Goal: Task Accomplishment & Management: Complete application form

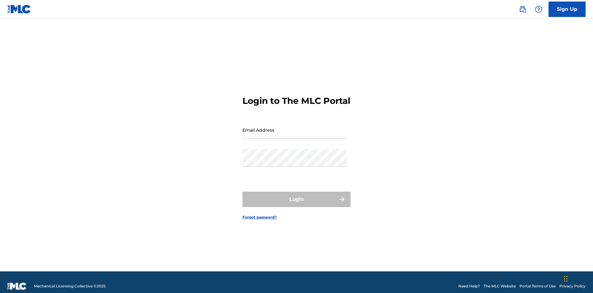
scroll to position [8, 0]
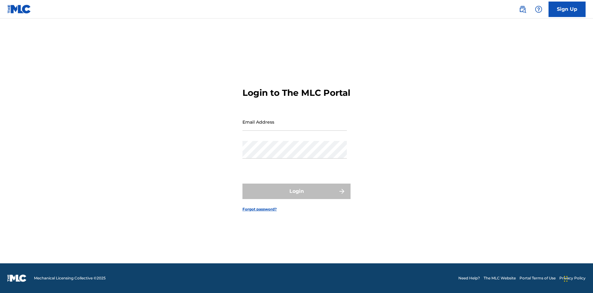
click at [295, 127] on input "Email Address" at bounding box center [294, 122] width 104 height 18
type input "[EMAIL_ADDRESS][DOMAIN_NAME]"
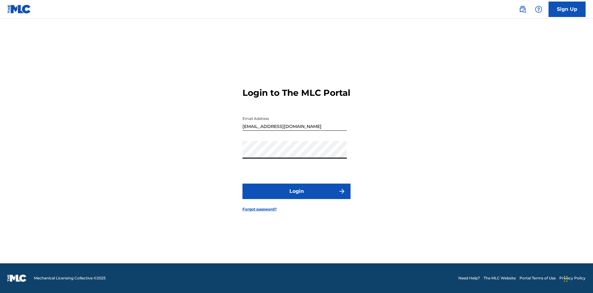
click at [296, 196] on button "Login" at bounding box center [296, 190] width 108 height 15
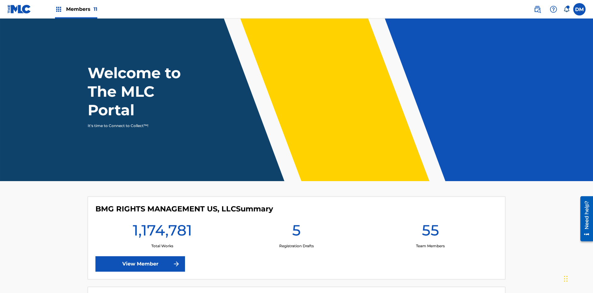
click at [76, 9] on span "Members 11" at bounding box center [81, 9] width 31 height 7
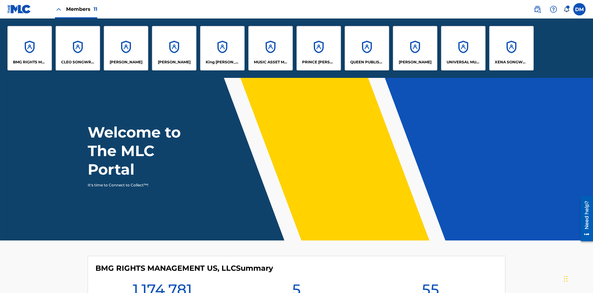
scroll to position [22, 0]
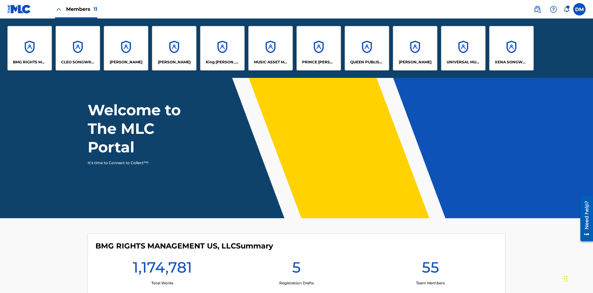
click at [463, 62] on p "UNIVERSAL MUSIC PUB GROUP" at bounding box center [464, 62] width 34 height 6
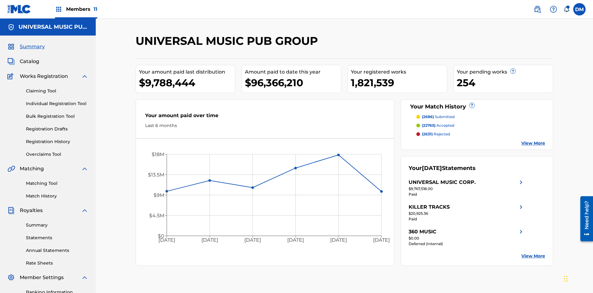
click at [57, 100] on link "Individual Registration Tool" at bounding box center [57, 103] width 62 height 6
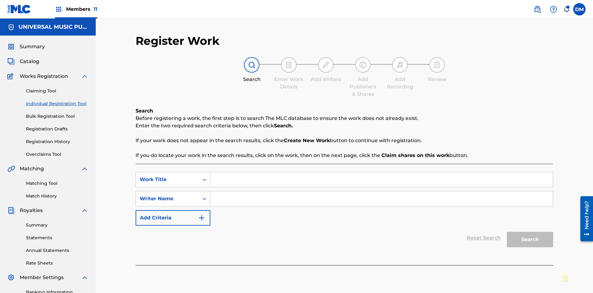
click at [381, 172] on input "Search Form" at bounding box center [381, 179] width 342 height 15
type input "Save At Recordings Page After Adding Recordings"
click at [381, 191] on input "Search Form" at bounding box center [381, 198] width 342 height 15
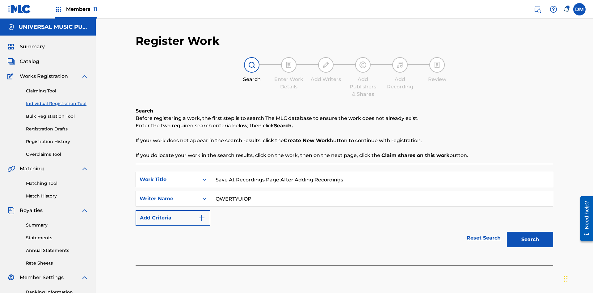
click at [530, 232] on button "Search" at bounding box center [530, 239] width 46 height 15
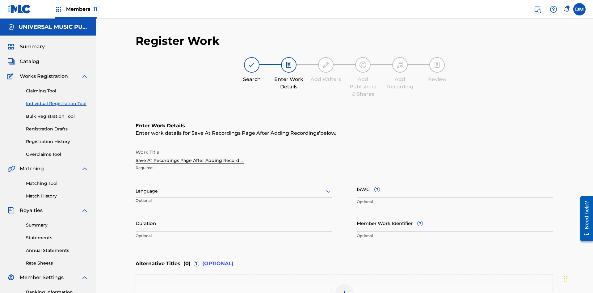
click at [234, 214] on input "Duration" at bounding box center [234, 223] width 196 height 18
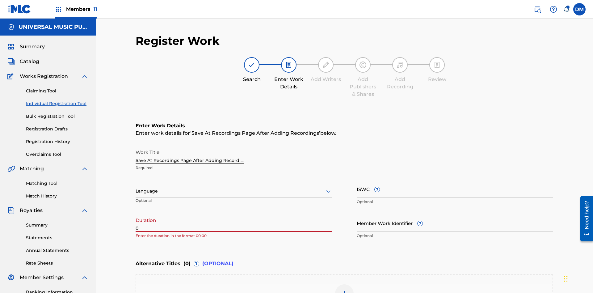
click at [234, 214] on input "0" at bounding box center [234, 223] width 196 height 18
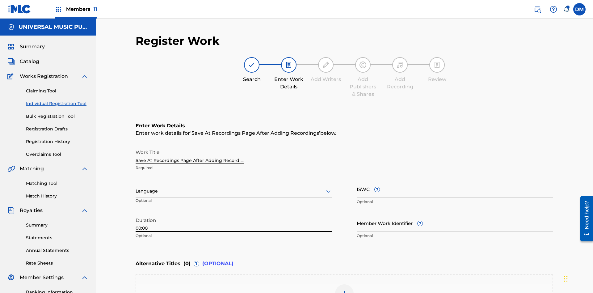
type input "00:00"
click at [328, 187] on icon at bounding box center [328, 190] width 7 height 7
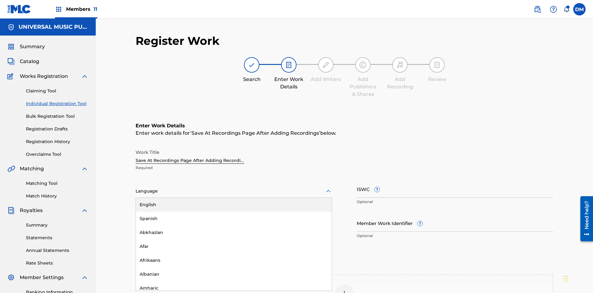
click at [234, 239] on div "Afar" at bounding box center [234, 246] width 196 height 14
click at [455, 214] on input "Member Work Identifier ?" at bounding box center [455, 223] width 196 height 18
type input "[PHONE_NUMBER]"
click at [455, 180] on input "ISWC ?" at bounding box center [455, 189] width 196 height 18
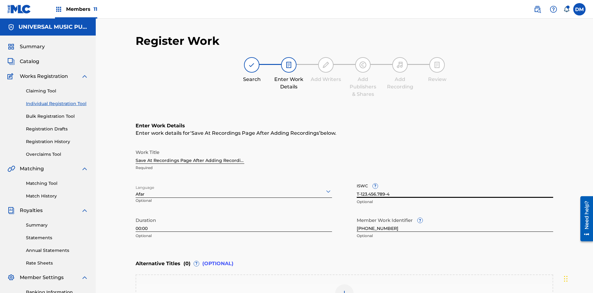
type input "T-123.456.789-4"
click at [344, 290] on img at bounding box center [344, 293] width 7 height 7
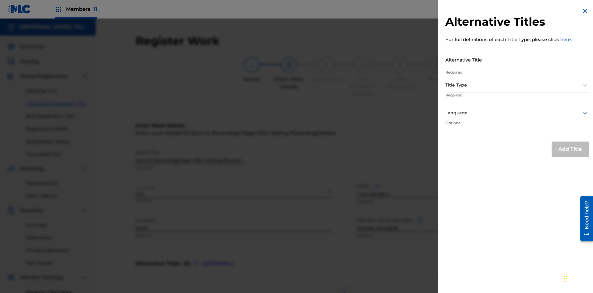
click at [517, 59] on input "Alternative Title" at bounding box center [516, 60] width 143 height 18
type input "Alt Title"
click at [517, 85] on div at bounding box center [516, 85] width 143 height 8
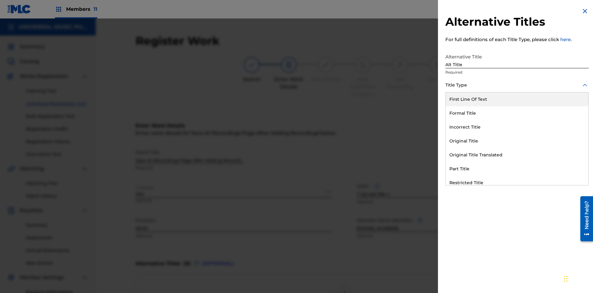
click at [517, 141] on div "Original Title" at bounding box center [517, 141] width 143 height 14
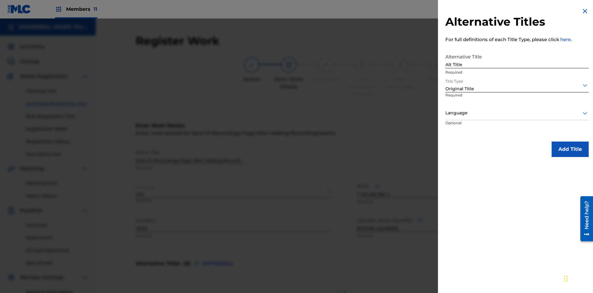
click at [517, 113] on div at bounding box center [516, 113] width 143 height 8
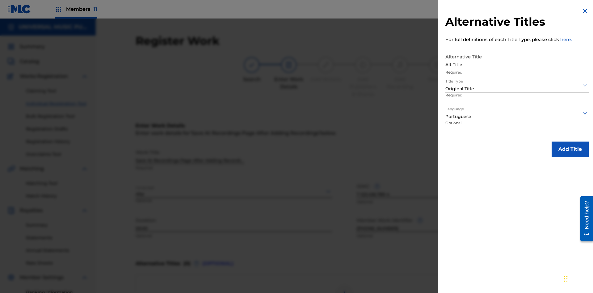
click at [570, 149] on button "Add Title" at bounding box center [570, 148] width 37 height 15
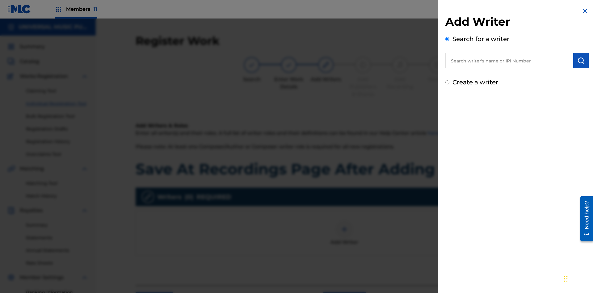
click at [509, 61] on input "text" at bounding box center [509, 60] width 128 height 15
type input "[PERSON_NAME]"
click at [581, 61] on img "submit" at bounding box center [580, 60] width 7 height 7
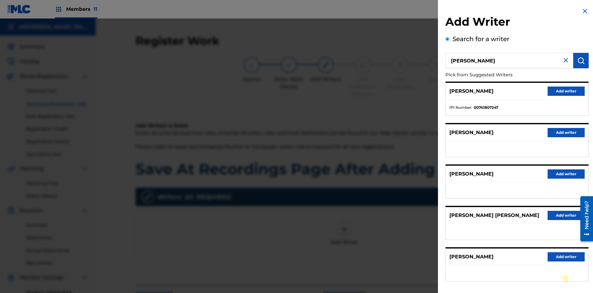
click at [566, 91] on button "Add writer" at bounding box center [566, 90] width 37 height 9
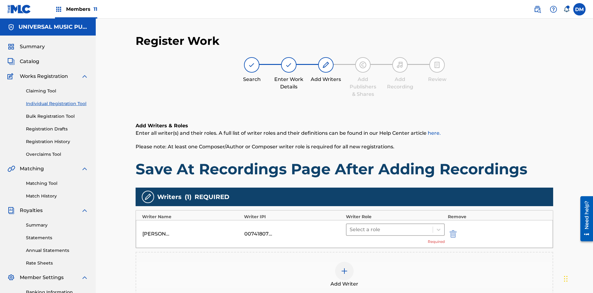
click at [350, 226] on input "text" at bounding box center [350, 229] width 1 height 7
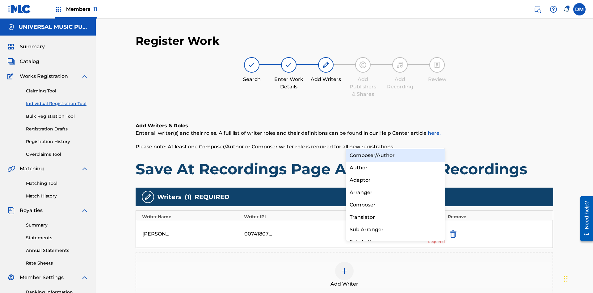
click at [395, 204] on div "Composer" at bounding box center [395, 205] width 99 height 12
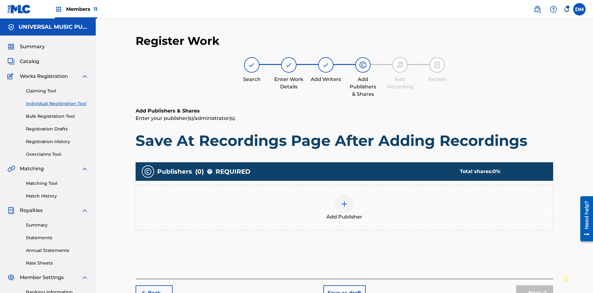
click at [344, 200] on img at bounding box center [344, 203] width 7 height 7
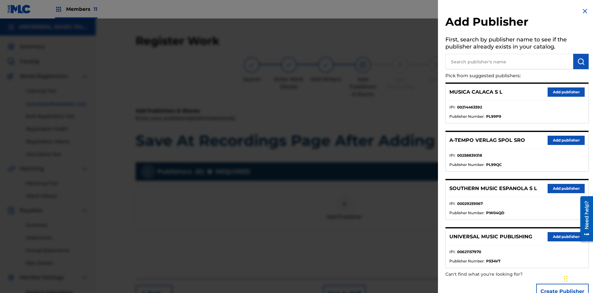
click at [509, 61] on input "text" at bounding box center [509, 61] width 128 height 15
type input "Test2025.08.22.04.33.49"
click at [581, 61] on img "submit" at bounding box center [580, 61] width 7 height 7
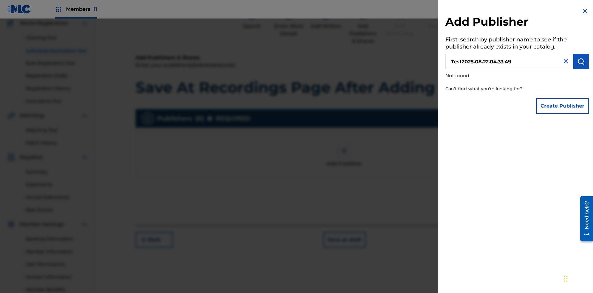
scroll to position [90, 0]
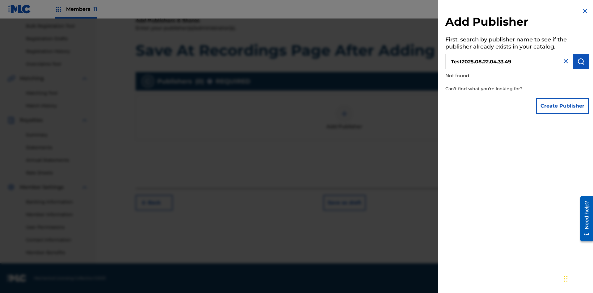
click at [563, 106] on button "Create Publisher" at bounding box center [562, 105] width 53 height 15
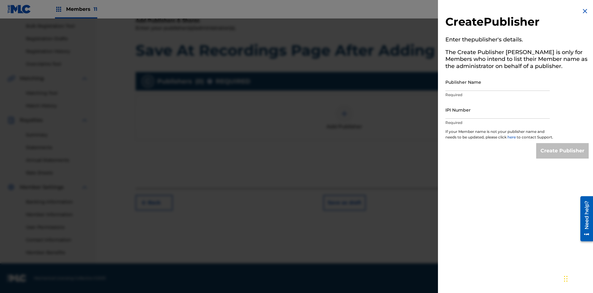
click at [498, 82] on input "Publisher Name" at bounding box center [497, 82] width 104 height 18
type input "Test2025.08.22.04.33.55"
click at [498, 110] on input "IPI Number" at bounding box center [497, 110] width 104 height 18
type input "00595839777"
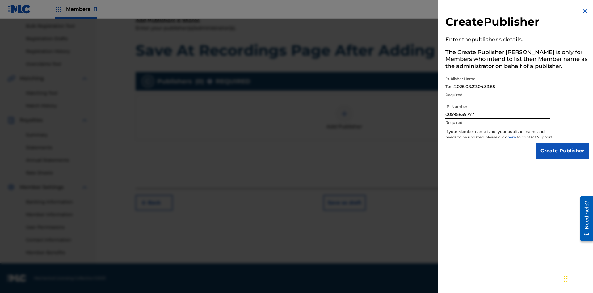
click at [563, 156] on input "Create Publisher" at bounding box center [562, 150] width 53 height 15
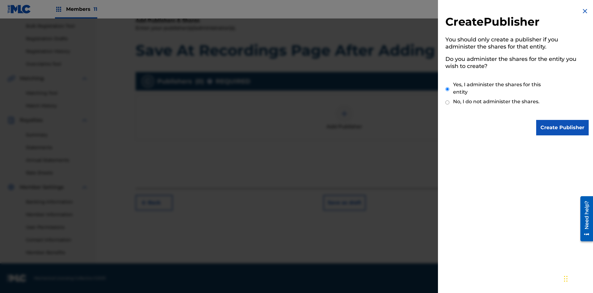
click at [447, 89] on input "Yes, I administer the shares for this entity" at bounding box center [447, 88] width 4 height 13
click at [563, 128] on input "Create Publisher" at bounding box center [562, 127] width 53 height 15
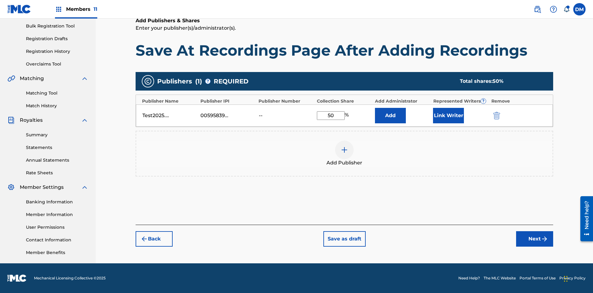
type input "50"
click at [448, 115] on button "Link Writer" at bounding box center [448, 115] width 31 height 15
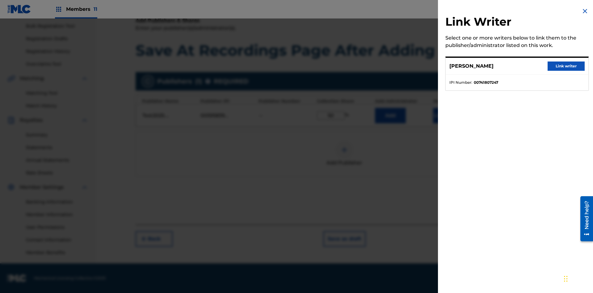
click at [566, 66] on button "Link writer" at bounding box center [566, 65] width 37 height 9
click at [448, 123] on button "Link Writer" at bounding box center [448, 115] width 31 height 15
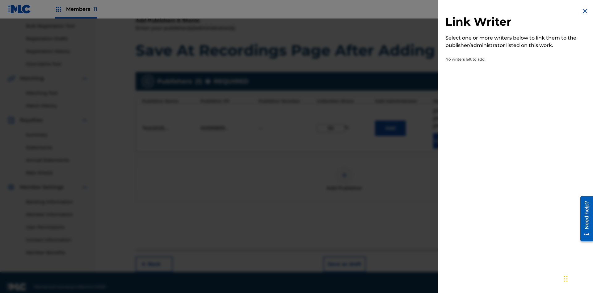
click at [585, 11] on img at bounding box center [584, 10] width 7 height 7
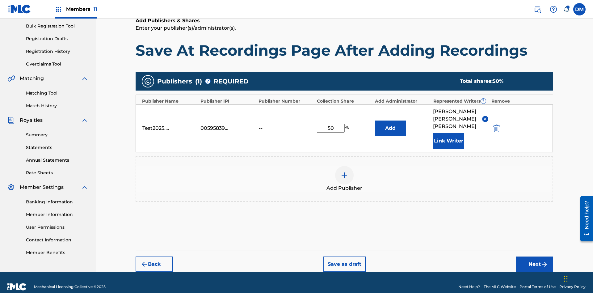
click at [390, 123] on button "Add" at bounding box center [390, 127] width 31 height 15
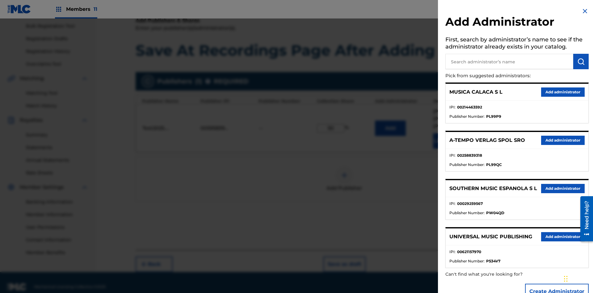
click at [509, 61] on input "text" at bounding box center [509, 61] width 128 height 15
type input "Test2025.08.22.04.34.23"
click at [581, 61] on img "submit" at bounding box center [580, 61] width 7 height 7
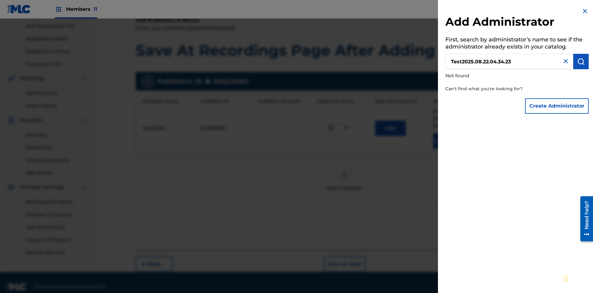
scroll to position [91, 0]
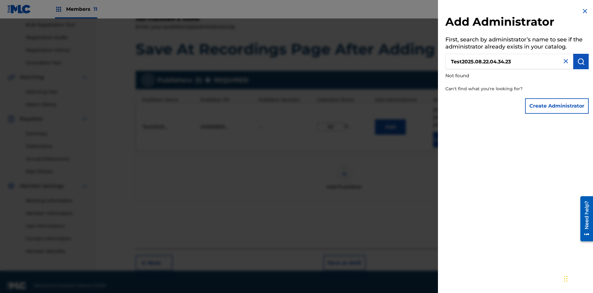
click at [557, 106] on button "Create Administrator" at bounding box center [557, 105] width 64 height 15
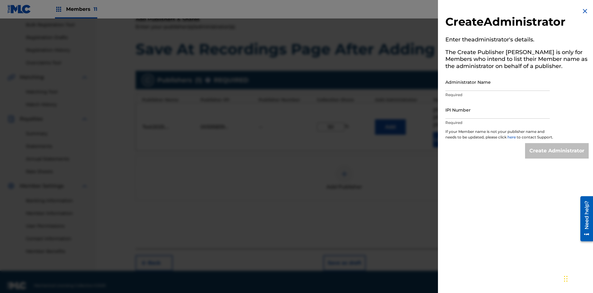
click at [498, 82] on input "Administrator Name" at bounding box center [497, 82] width 104 height 18
type input "Test2025.08.22.04.34.30"
click at [498, 110] on input "IPI Number" at bounding box center [497, 110] width 104 height 18
type input "00595839777"
click at [557, 156] on input "Create Administrator" at bounding box center [557, 150] width 64 height 15
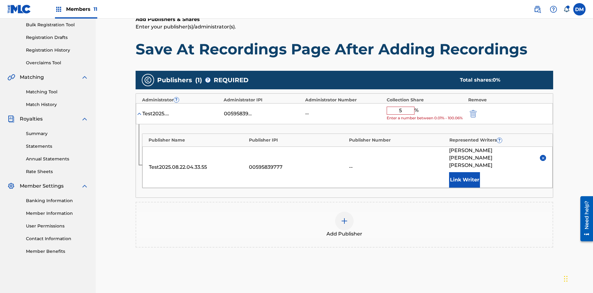
type input "50"
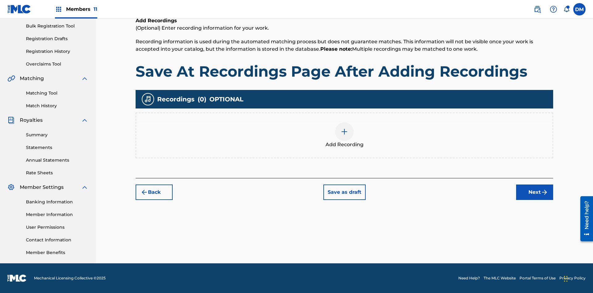
click at [344, 135] on img at bounding box center [344, 131] width 7 height 7
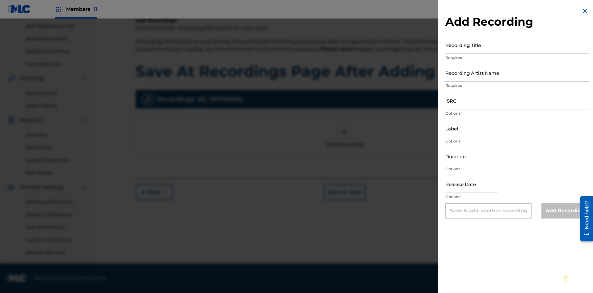
click at [517, 45] on input "Recording Title" at bounding box center [516, 45] width 143 height 18
type input "Best Song Ever"
click at [517, 73] on input "Recording Artist Name" at bounding box center [516, 73] width 143 height 18
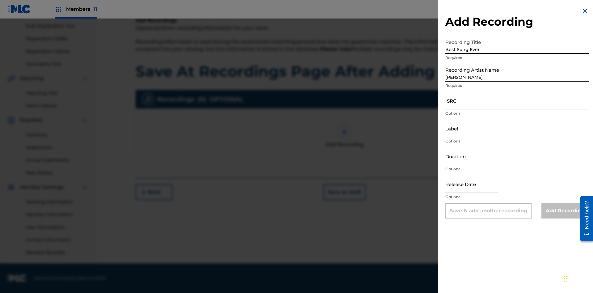
type input "[PERSON_NAME]"
click at [517, 100] on input "ISRC" at bounding box center [516, 101] width 143 height 18
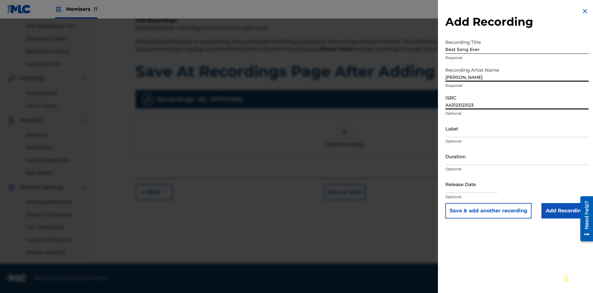
type input "AA3123123123"
click at [517, 128] on input "Label" at bounding box center [516, 129] width 143 height 18
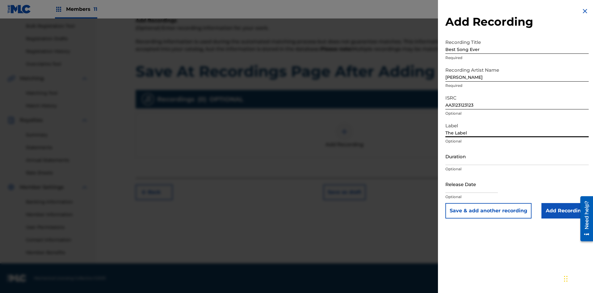
type input "The Label"
click at [517, 156] on input "Duration" at bounding box center [516, 156] width 143 height 18
type input "1"
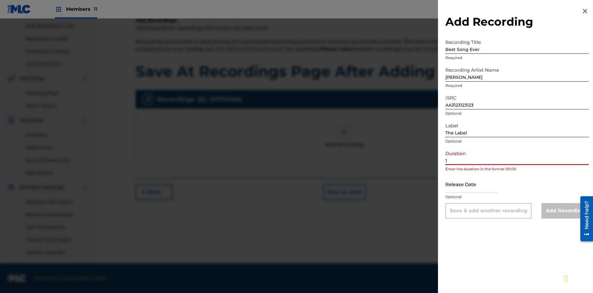
click at [517, 156] on input "1" at bounding box center [516, 156] width 143 height 18
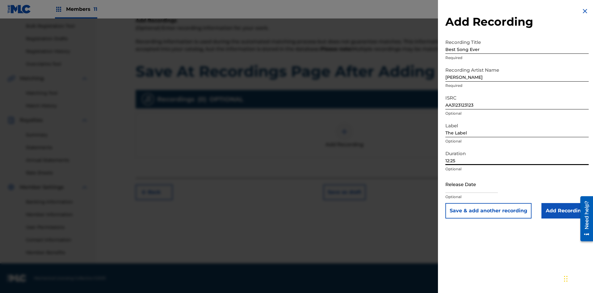
click at [477, 184] on input "text" at bounding box center [471, 184] width 53 height 18
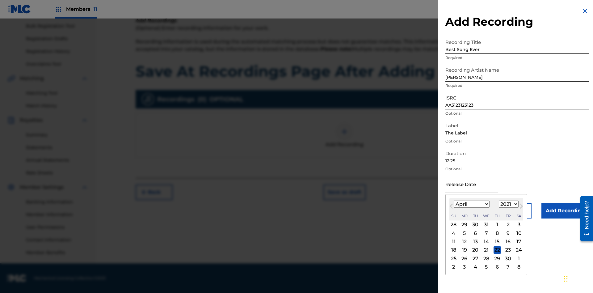
click at [508, 204] on select "1900 1901 1902 1903 1904 1905 1906 1907 1908 1909 1910 1911 1912 1913 1914 1915…" at bounding box center [509, 203] width 20 height 7
click at [496, 225] on div "1" at bounding box center [497, 224] width 7 height 7
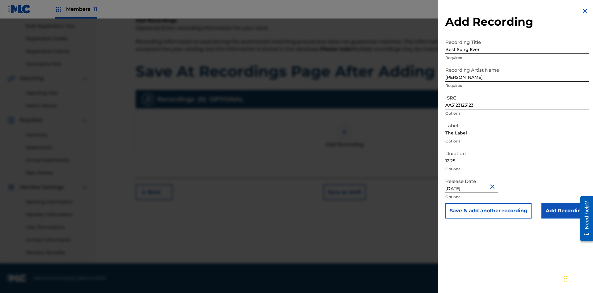
click at [565, 211] on input "Add Recording" at bounding box center [564, 210] width 47 height 15
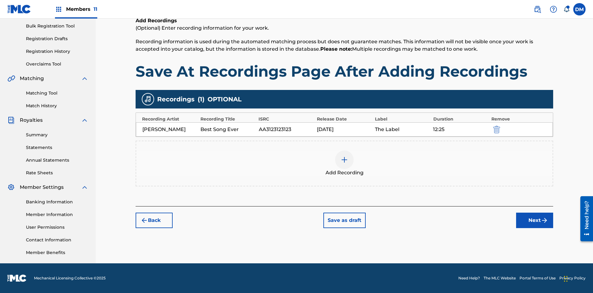
scroll to position [90, 0]
click at [344, 220] on button "Save as draft" at bounding box center [344, 219] width 42 height 15
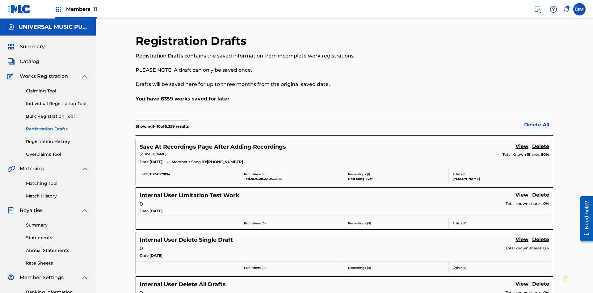
click at [522, 143] on link "View" at bounding box center [521, 147] width 13 height 8
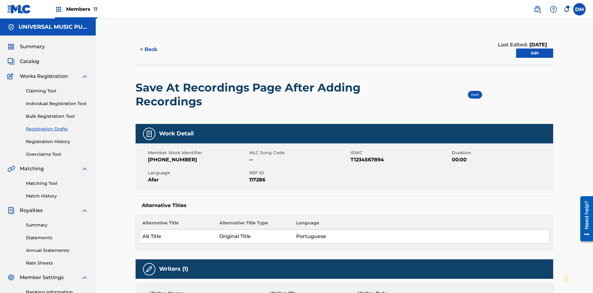
click at [535, 48] on link "Edit" at bounding box center [534, 52] width 37 height 9
